Goal: Browse casually

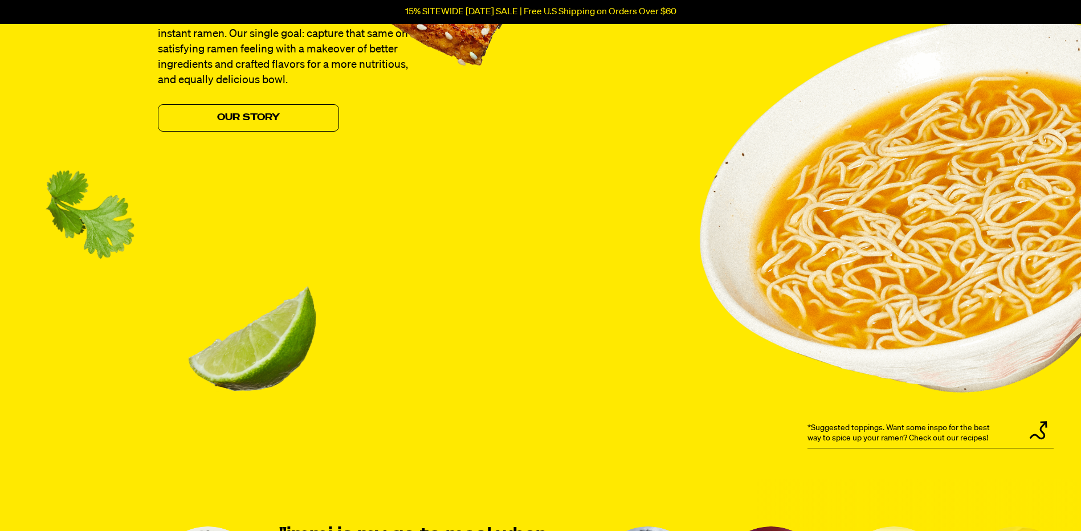
scroll to position [1482, 0]
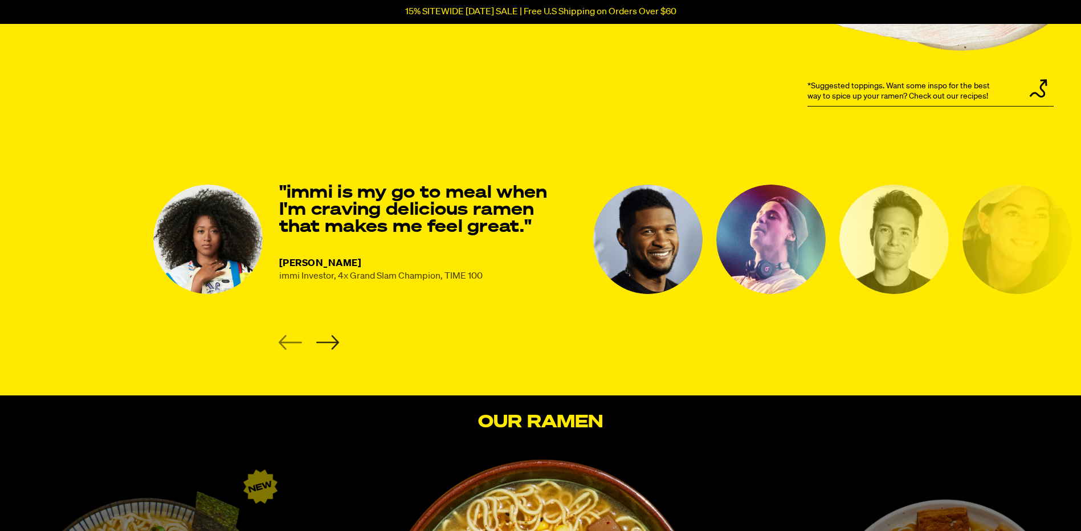
click at [324, 340] on icon "Next slide" at bounding box center [327, 342] width 23 height 15
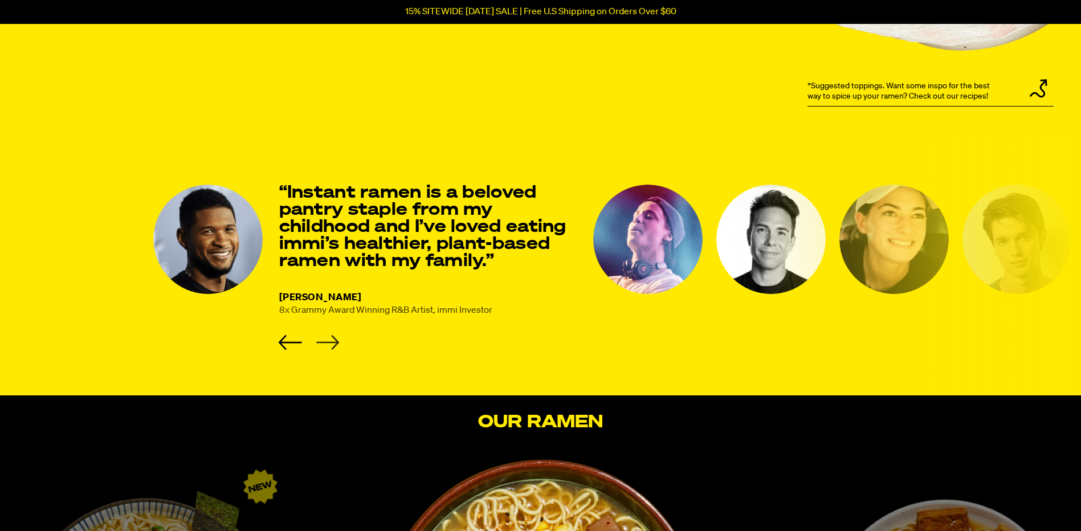
click at [335, 340] on icon "Next slide" at bounding box center [327, 343] width 23 height 14
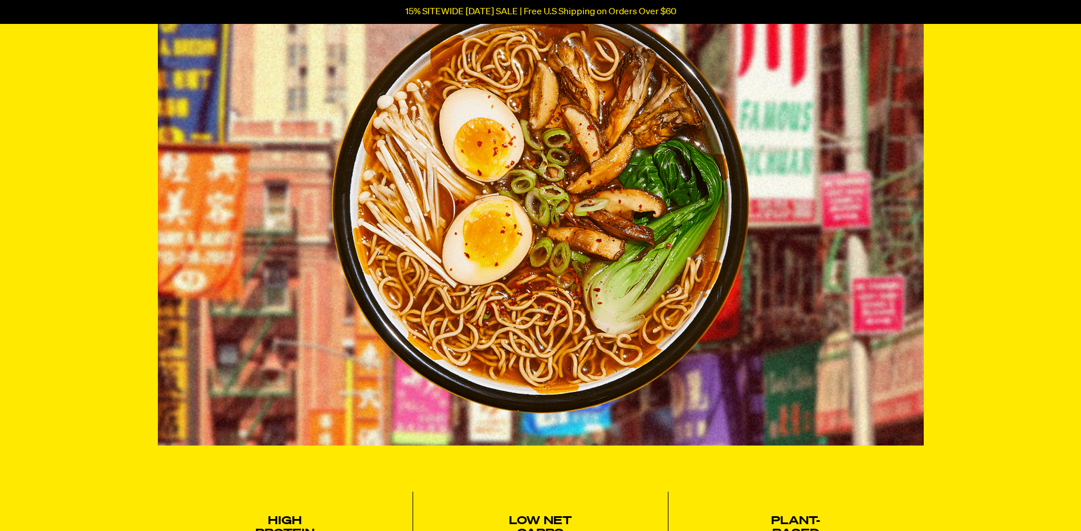
scroll to position [0, 0]
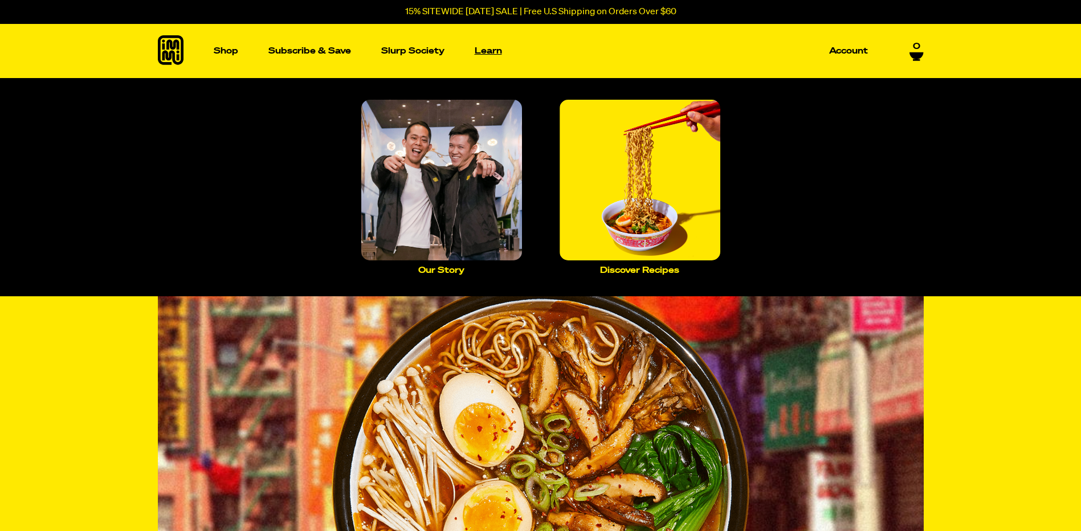
click at [495, 55] on p "Learn" at bounding box center [488, 51] width 27 height 9
click at [455, 173] on img "Main navigation" at bounding box center [441, 180] width 161 height 161
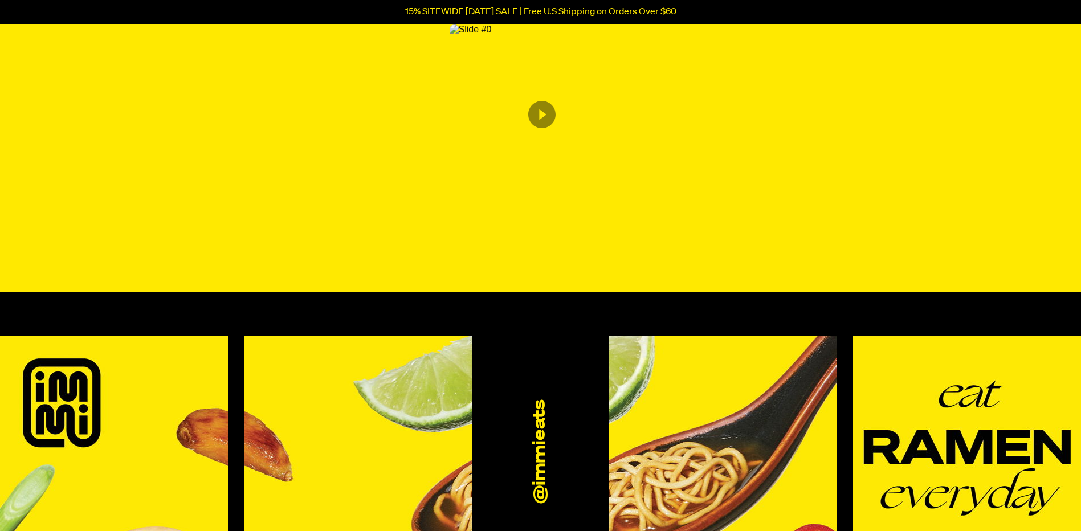
scroll to position [570, 0]
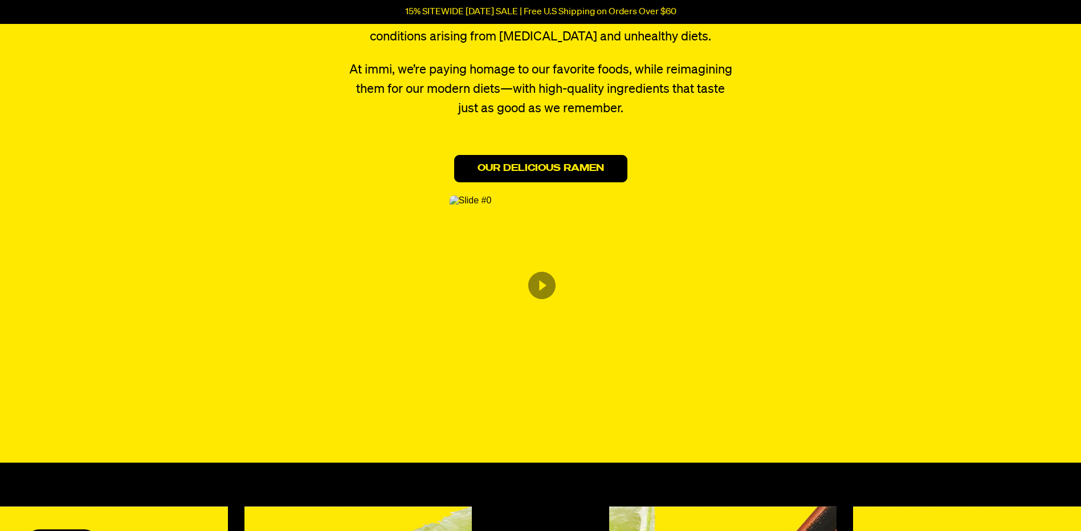
click at [548, 168] on link "Our Delicious Ramen" at bounding box center [540, 168] width 173 height 27
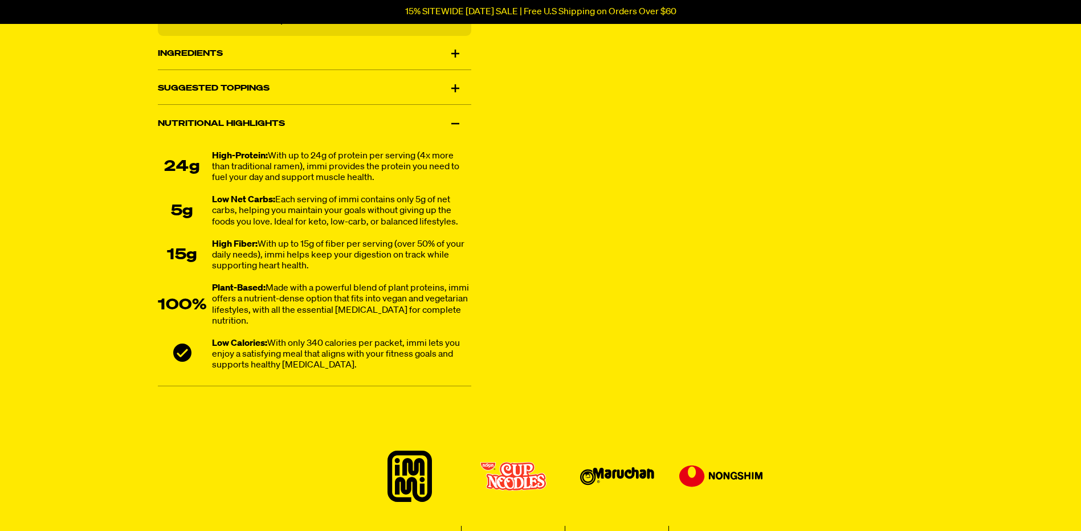
scroll to position [615, 0]
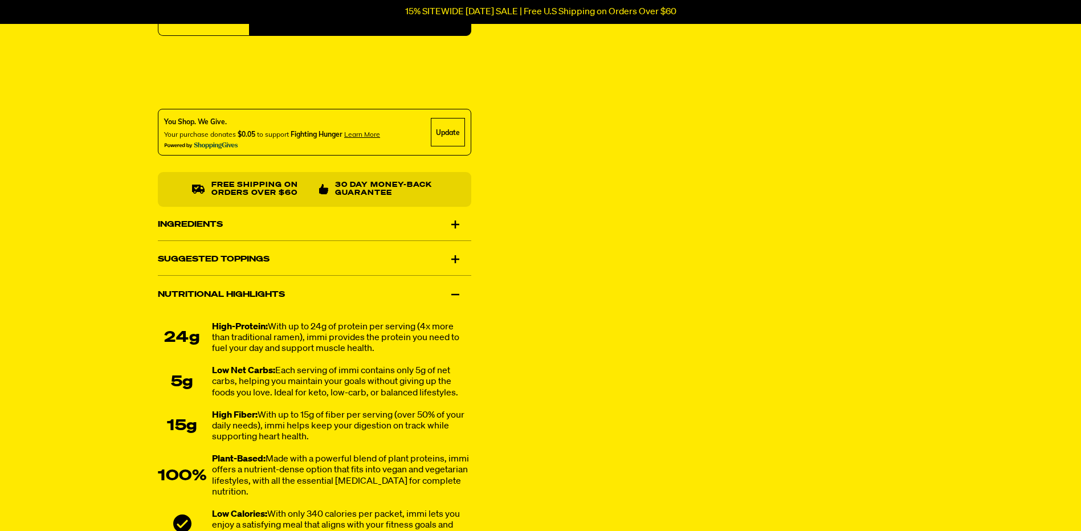
click at [457, 260] on div "Suggested Toppings" at bounding box center [315, 259] width 314 height 32
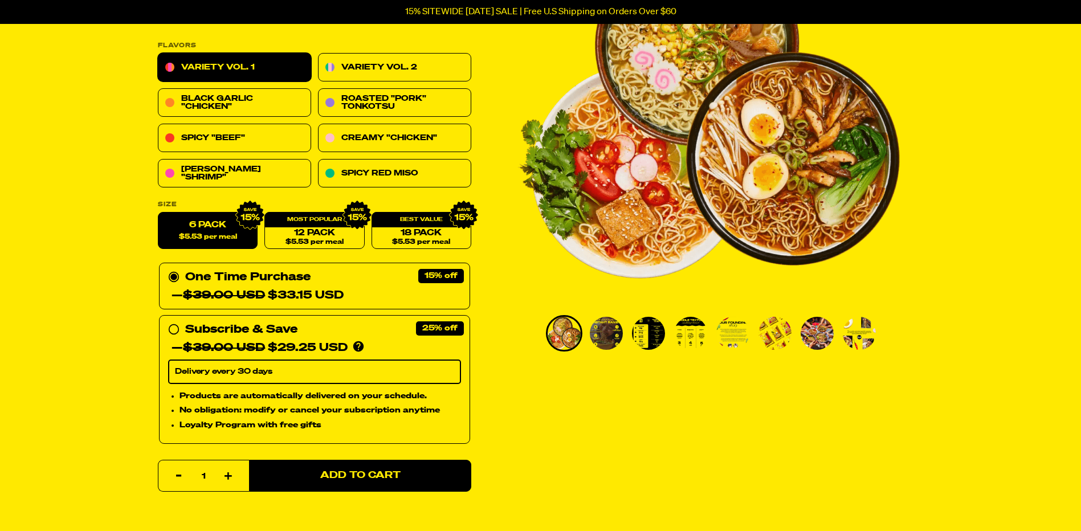
scroll to position [0, 0]
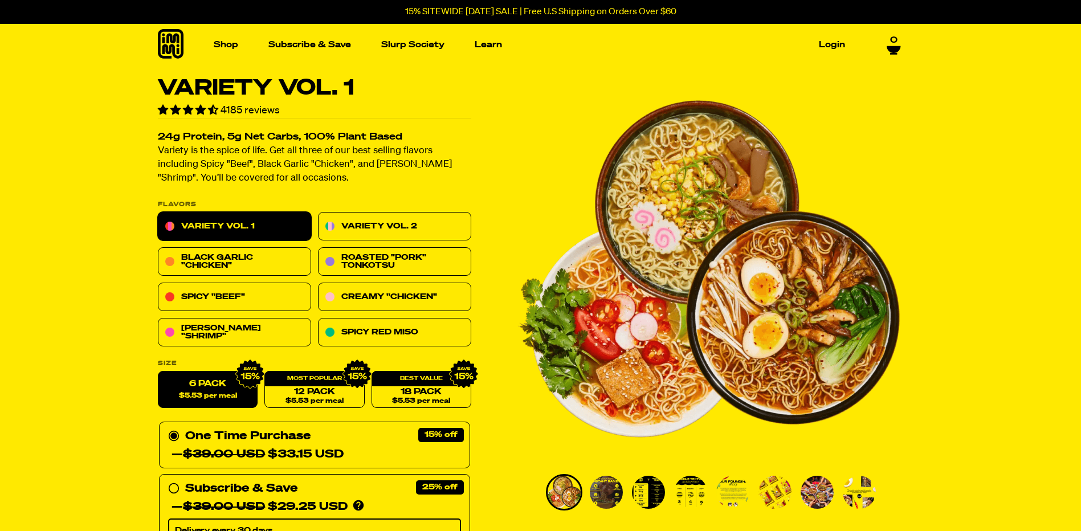
click at [165, 34] on icon at bounding box center [171, 44] width 26 height 30
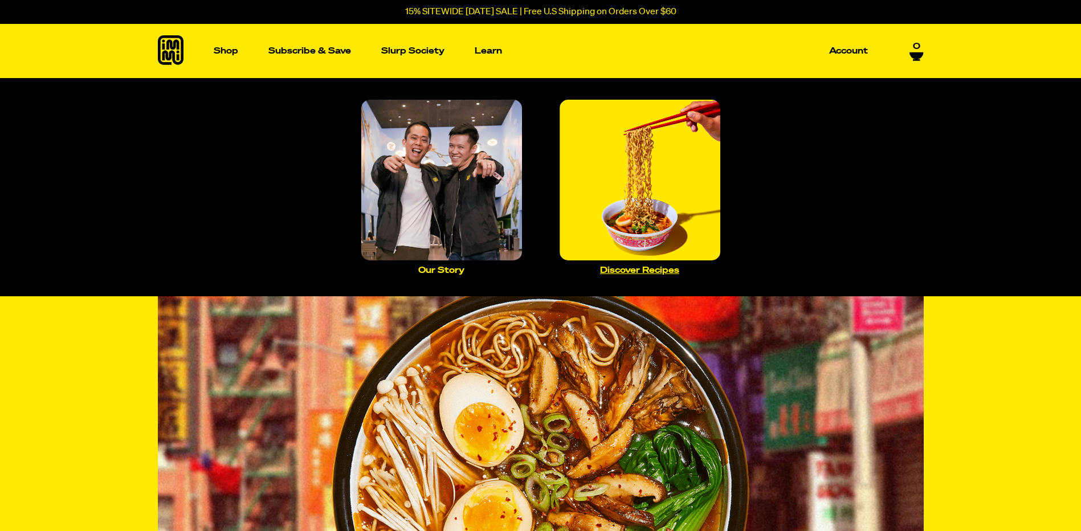
click at [653, 198] on img "Main navigation" at bounding box center [640, 180] width 161 height 161
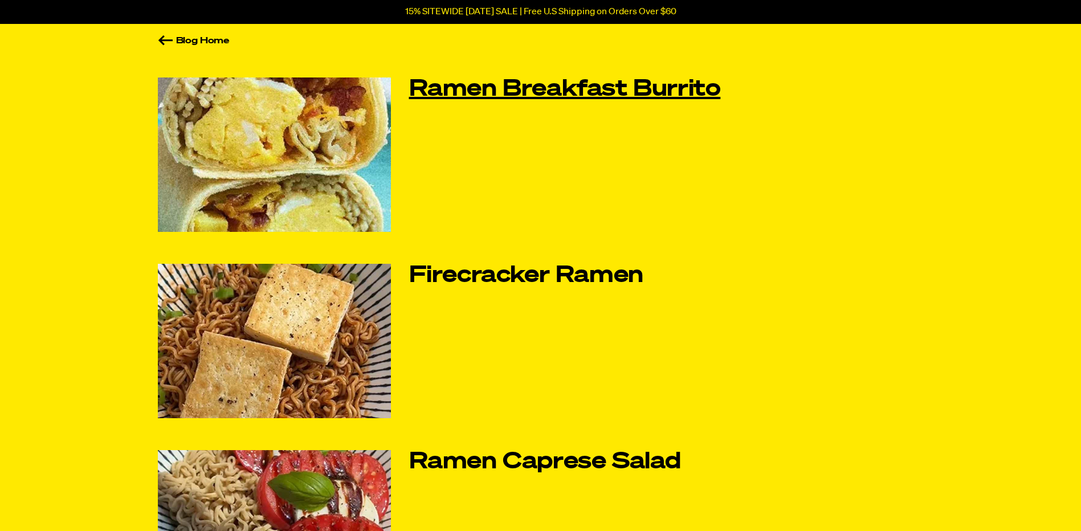
click at [526, 94] on link "Ramen Breakfast Burrito" at bounding box center [566, 90] width 315 height 24
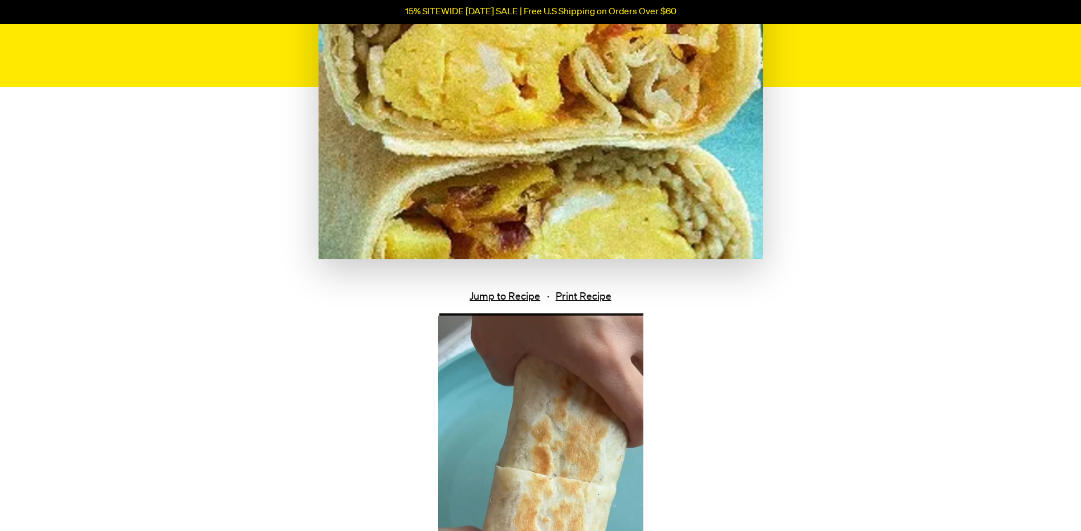
scroll to position [456, 0]
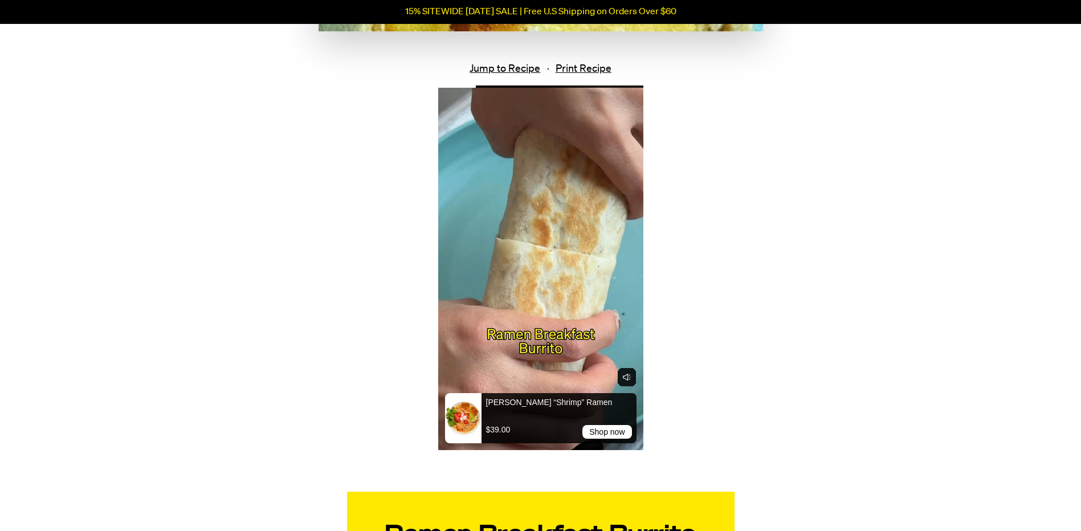
click at [631, 375] on rect "Toggle sound" at bounding box center [627, 377] width 18 height 18
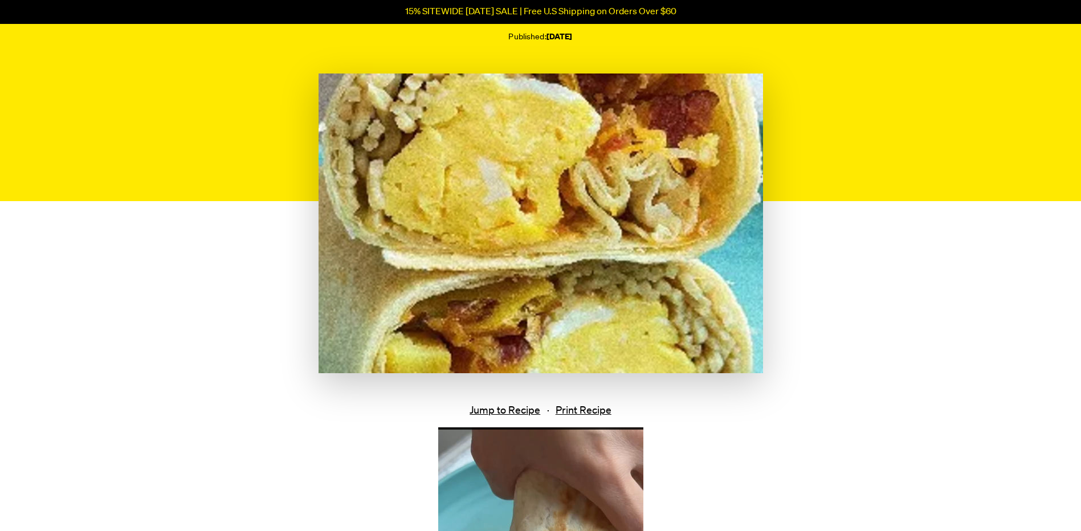
scroll to position [57, 0]
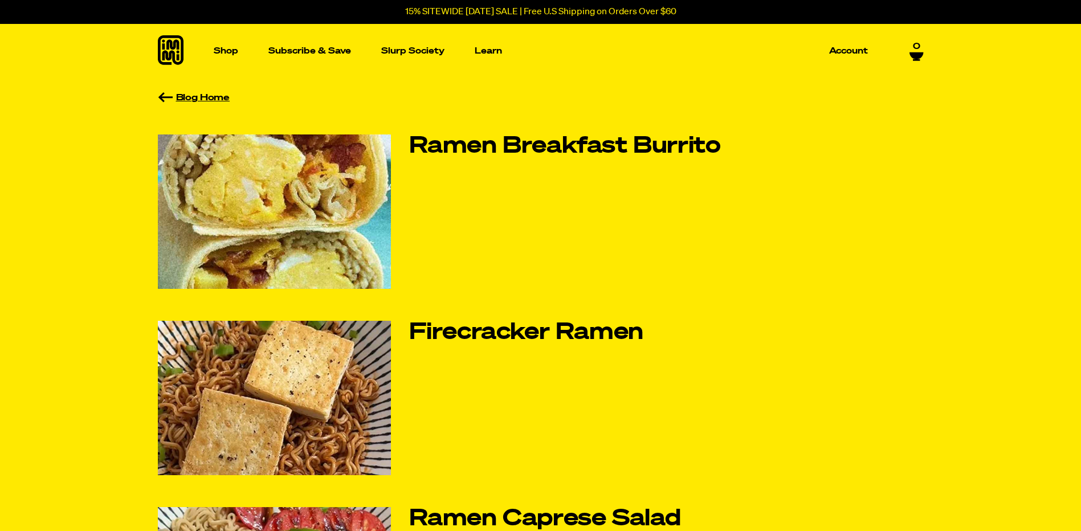
click at [198, 99] on link "Blog Home" at bounding box center [541, 97] width 766 height 9
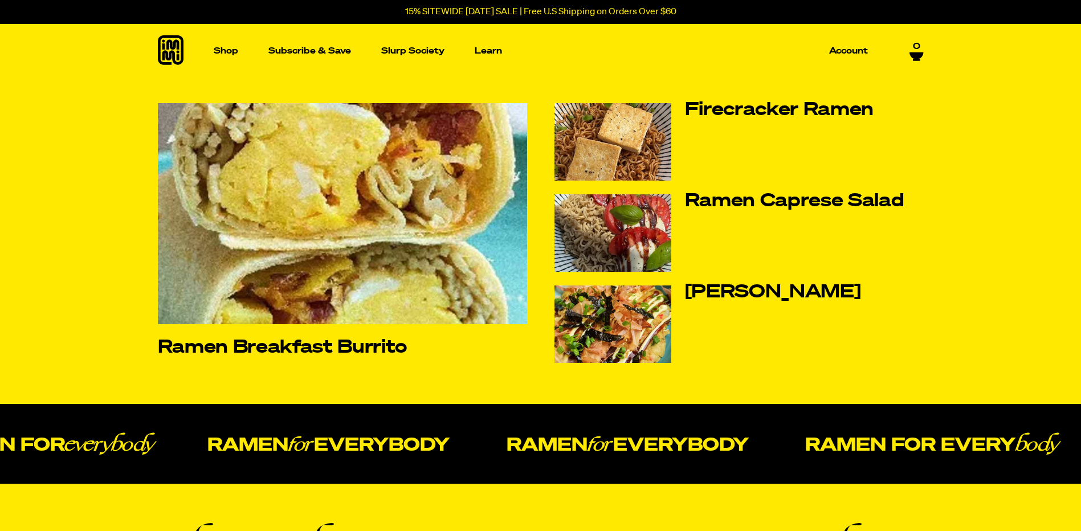
click at [184, 50] on link at bounding box center [172, 51] width 29 height 32
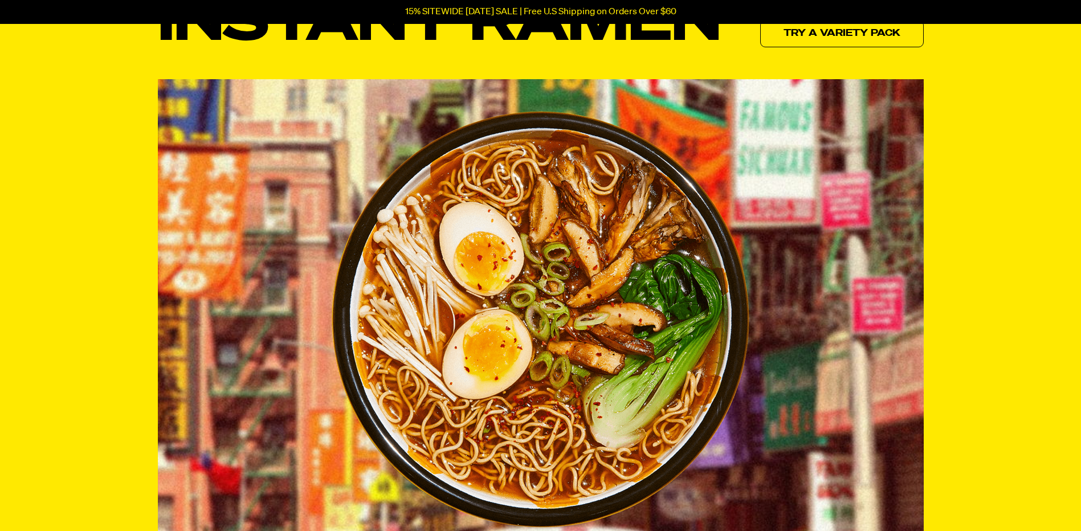
scroll to position [399, 0]
